Goal: Task Accomplishment & Management: Complete application form

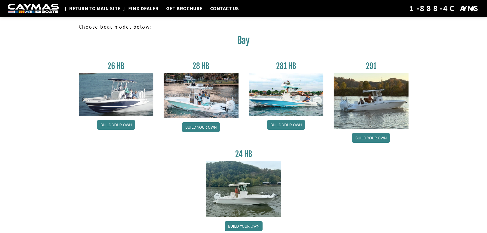
click at [97, 9] on link "Return to main site" at bounding box center [94, 8] width 56 height 7
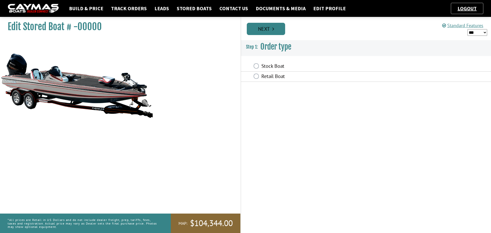
click at [272, 30] on icon "Pagination" at bounding box center [273, 28] width 2 height 5
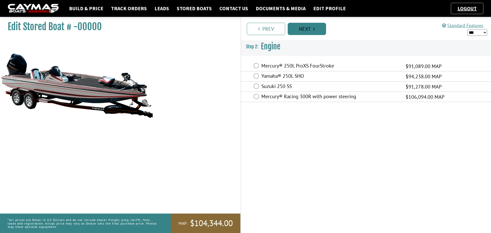
click at [312, 29] on link "Next" at bounding box center [307, 29] width 38 height 12
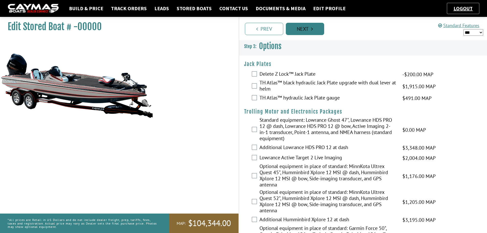
click at [301, 25] on link "Next" at bounding box center [305, 29] width 38 height 12
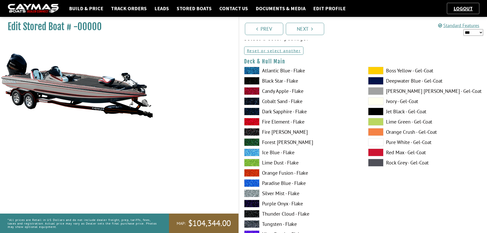
scroll to position [26, 0]
click at [379, 82] on span at bounding box center [375, 81] width 15 height 8
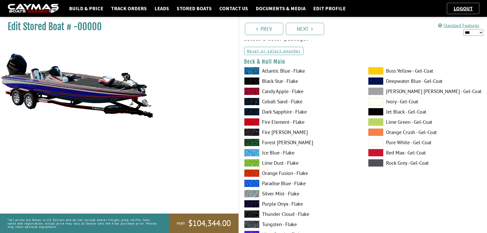
click at [377, 70] on span at bounding box center [375, 71] width 15 height 8
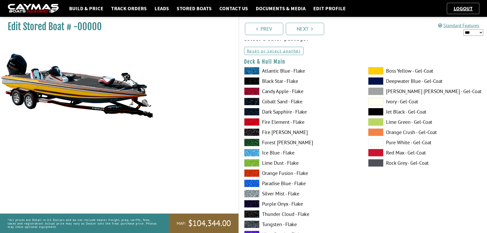
click at [377, 103] on span at bounding box center [375, 102] width 15 height 8
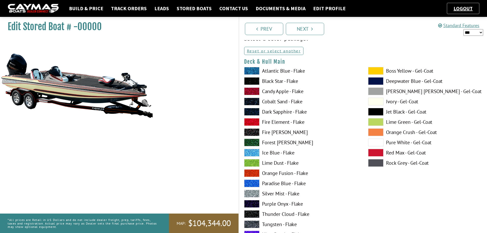
click at [377, 112] on span at bounding box center [375, 112] width 15 height 8
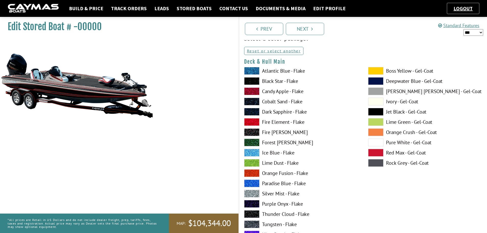
click at [378, 118] on div "Boss Yellow - Gel-Coat Deepwater Blue - Gel-Coat Dove Gray - Gel-Coat Ivory - G…" at bounding box center [425, 164] width 124 height 194
click at [382, 120] on span at bounding box center [375, 122] width 15 height 8
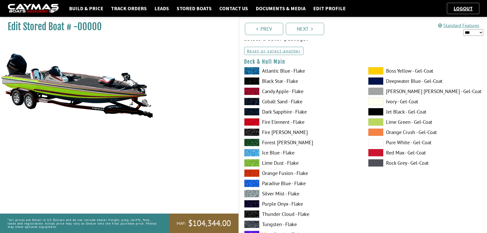
click at [377, 141] on span at bounding box center [375, 143] width 15 height 8
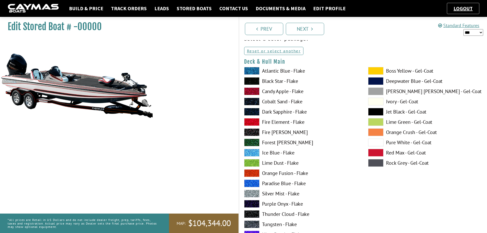
click at [377, 153] on span at bounding box center [375, 153] width 15 height 8
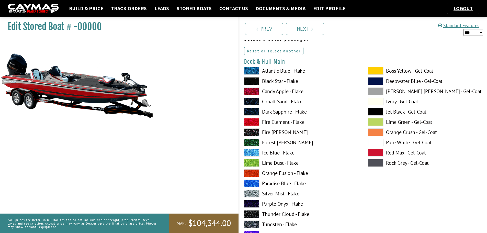
click at [376, 162] on span at bounding box center [375, 163] width 15 height 8
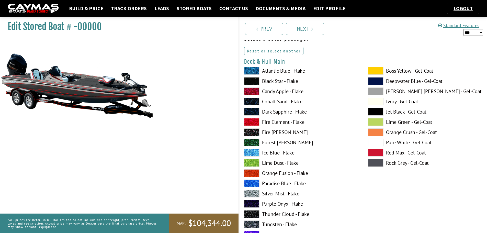
click at [376, 149] on span at bounding box center [375, 153] width 15 height 8
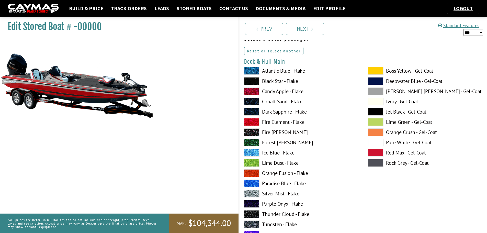
click at [373, 89] on span at bounding box center [375, 91] width 15 height 8
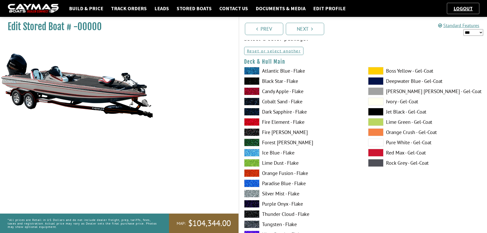
click at [361, 109] on div "Atlantic Blue - Flake Black Star - Flake Candy Apple - Flake Cobalt Sand - Flak…" at bounding box center [301, 164] width 124 height 194
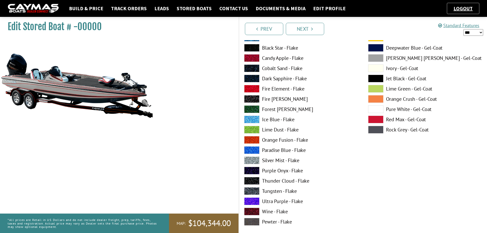
scroll to position [281, 0]
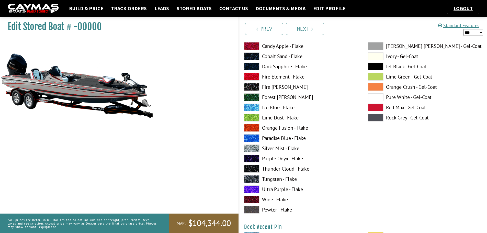
click at [274, 168] on label "Thunder Cloud - Flake" at bounding box center [301, 169] width 114 height 8
click at [280, 149] on label "Silver Mist - Flake" at bounding box center [301, 148] width 114 height 8
click at [279, 168] on label "Thunder Cloud - Flake" at bounding box center [301, 169] width 114 height 8
click at [282, 148] on label "Silver Mist - Flake" at bounding box center [301, 148] width 114 height 8
click at [280, 168] on label "Thunder Cloud - Flake" at bounding box center [301, 169] width 114 height 8
